Goal: Task Accomplishment & Management: Manage account settings

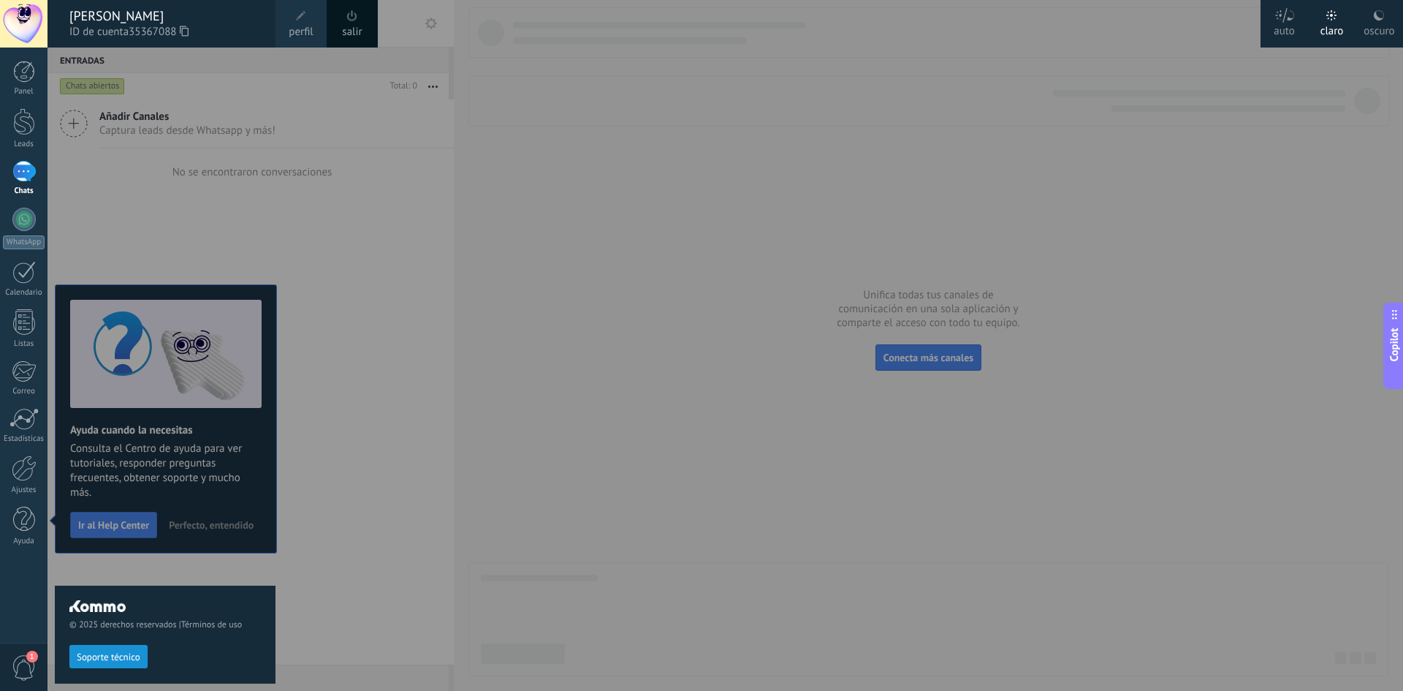
click at [113, 142] on div "© 2025 derechos reservados | Términos de uso Soporte técnico" at bounding box center [165, 368] width 221 height 643
click at [302, 37] on span "perfil" at bounding box center [301, 32] width 24 height 16
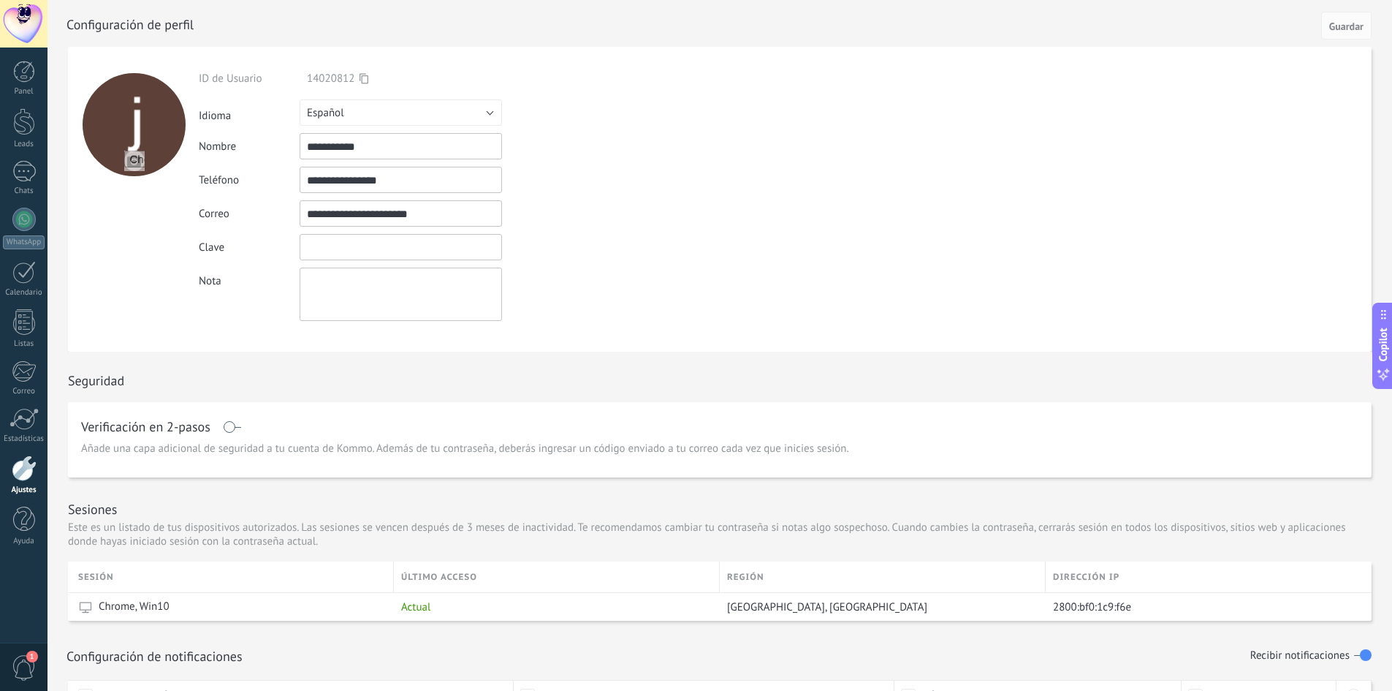
click at [360, 250] on input "textbox" at bounding box center [401, 247] width 202 height 26
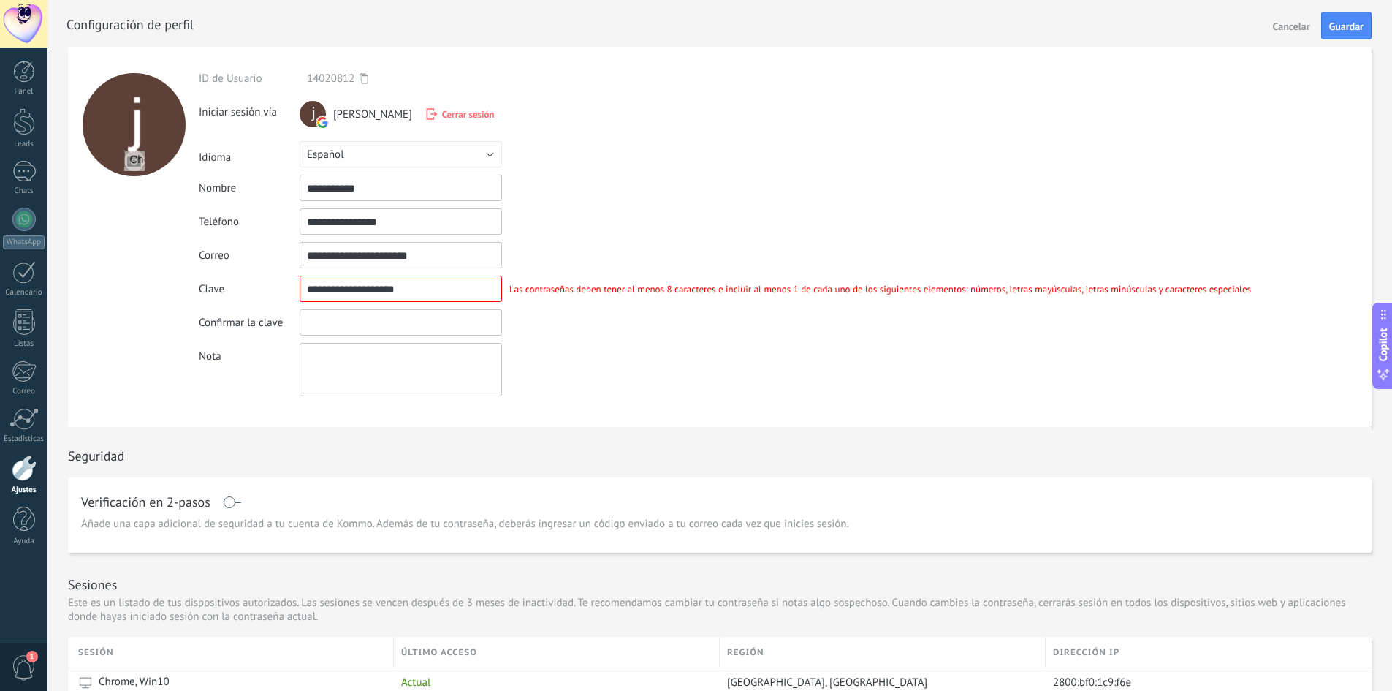
click at [358, 319] on input "textbox" at bounding box center [401, 322] width 202 height 26
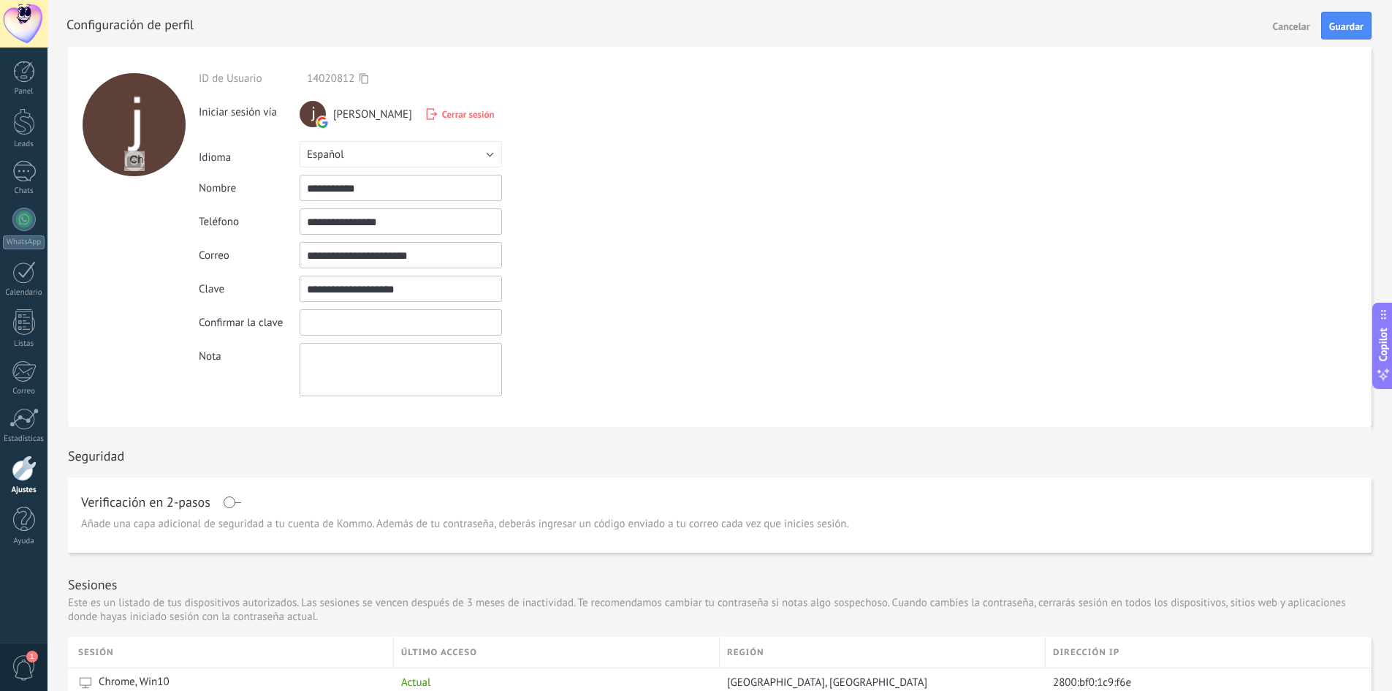
drag, startPoint x: 445, startPoint y: 288, endPoint x: 252, endPoint y: 283, distance: 193.0
click at [252, 283] on div "Clave Las contraseñas deben tener al menos 8 caracteres e incluir al menos 1 de…" at bounding box center [729, 288] width 1060 height 26
type input "*"
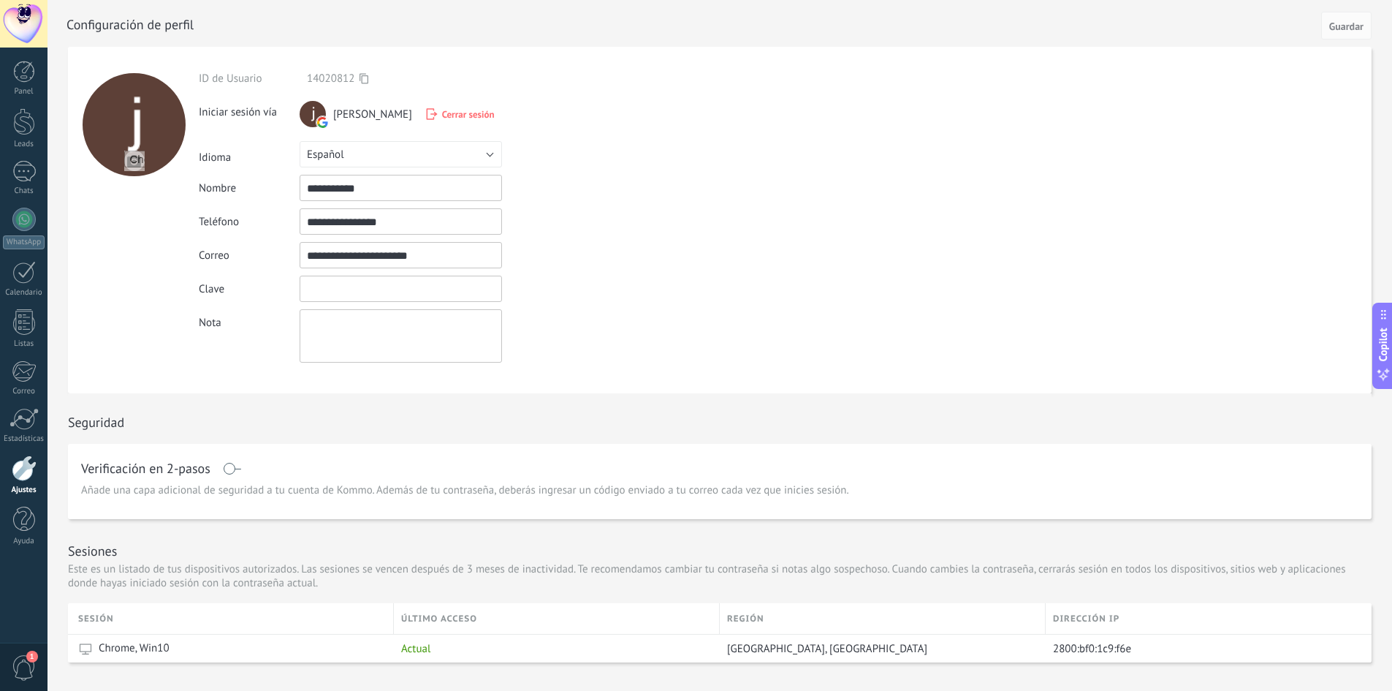
type input "*"
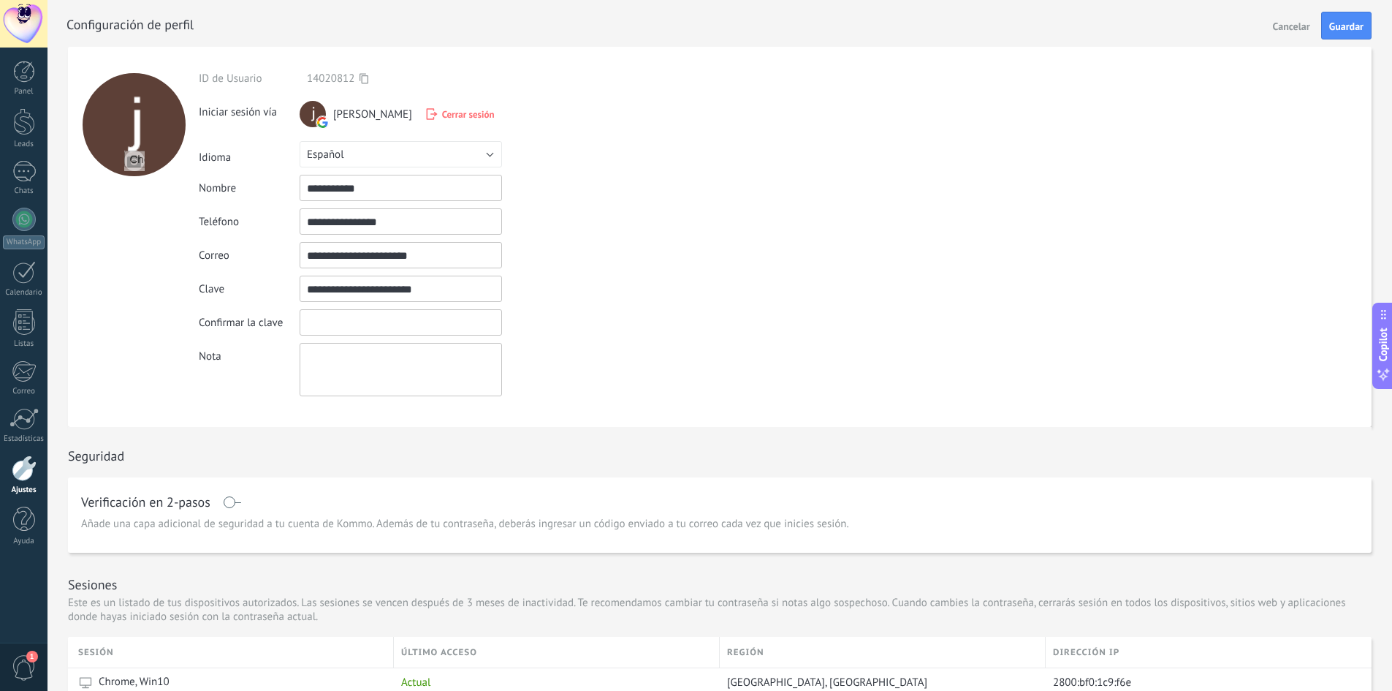
type input "**********"
click at [385, 332] on input "textbox" at bounding box center [401, 322] width 202 height 26
type input "**********"
click at [1347, 36] on button "Guardar" at bounding box center [1346, 26] width 50 height 28
